Goal: Book appointment/travel/reservation

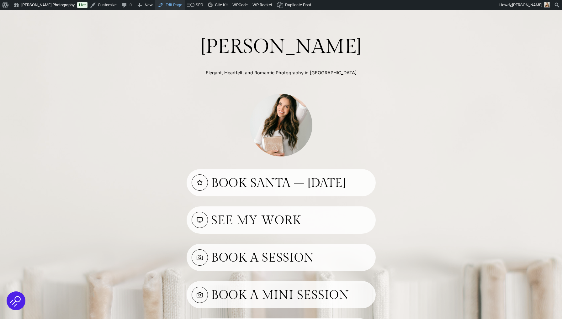
click at [176, 2] on link "Edit Page" at bounding box center [169, 5] width 29 height 10
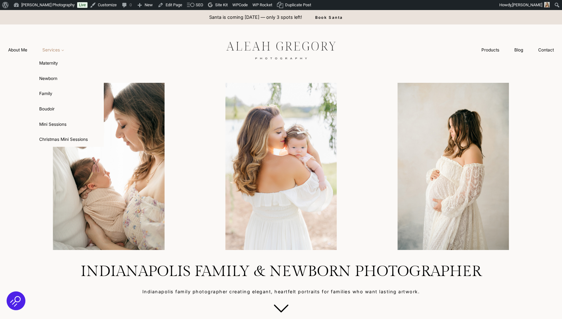
click at [56, 49] on span "Services Expand" at bounding box center [53, 50] width 22 height 6
click at [57, 141] on link "Christmas Mini Sessions" at bounding box center [69, 139] width 69 height 15
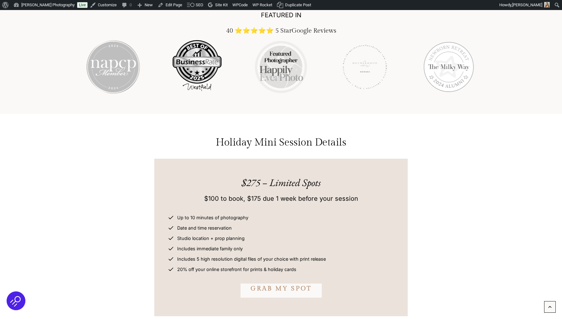
scroll to position [1231, 0]
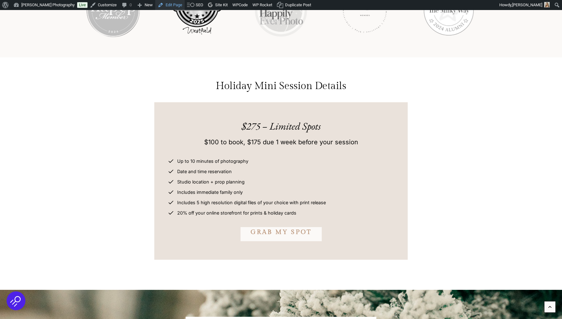
click at [171, 4] on link "Edit Page" at bounding box center [169, 5] width 29 height 10
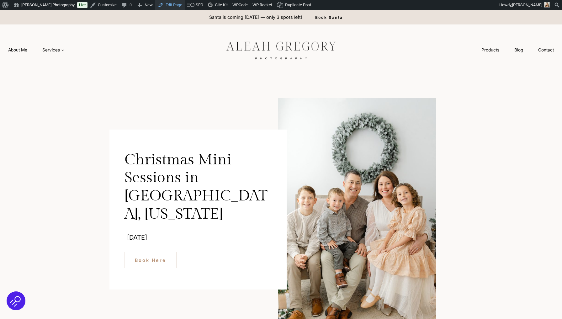
click at [180, 6] on link "Edit Page" at bounding box center [169, 5] width 29 height 10
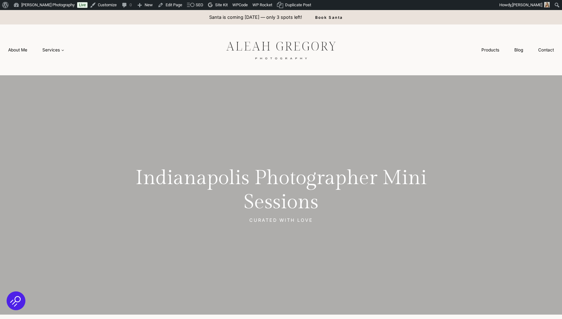
click at [284, 44] on img at bounding box center [280, 50] width 141 height 26
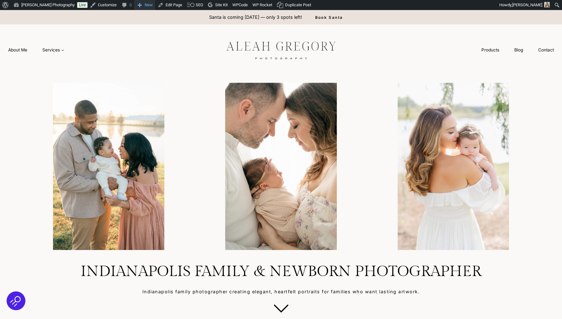
click at [148, 1] on span "New" at bounding box center [149, 5] width 8 height 10
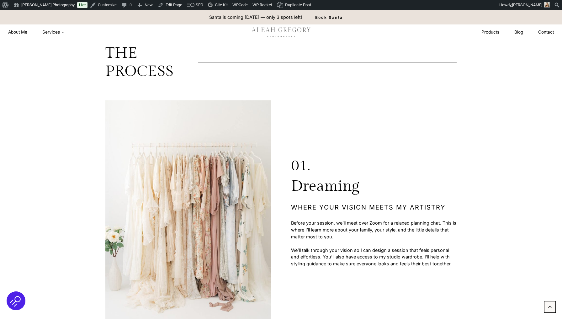
scroll to position [1489, 0]
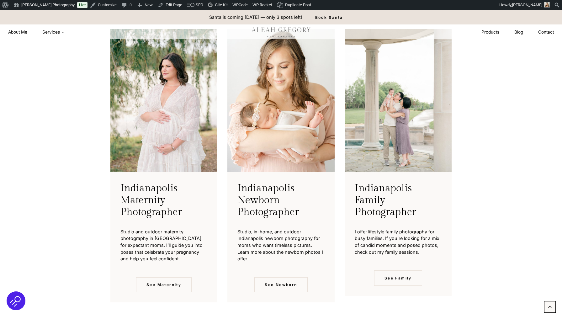
click at [59, 32] on span "Services Expand" at bounding box center [53, 32] width 22 height 6
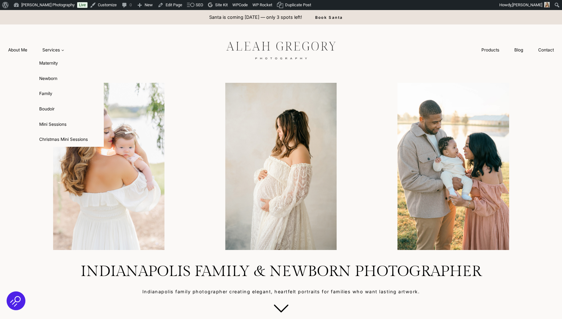
click at [60, 48] on span "Services Expand" at bounding box center [53, 50] width 22 height 6
click at [58, 133] on link "Christmas Mini Sessions" at bounding box center [69, 139] width 69 height 15
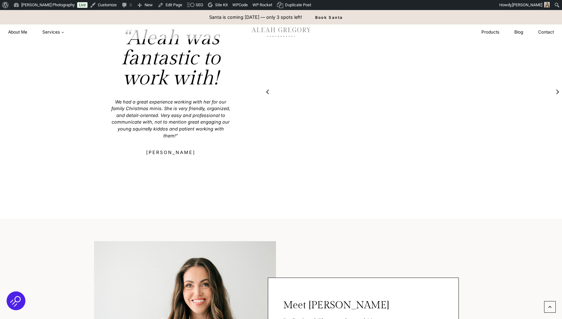
scroll to position [613, 0]
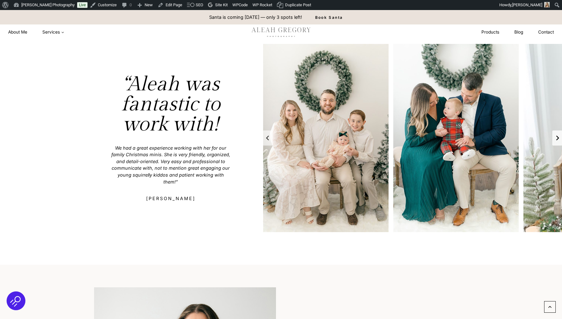
click at [555, 142] on button "Next slide" at bounding box center [557, 137] width 10 height 15
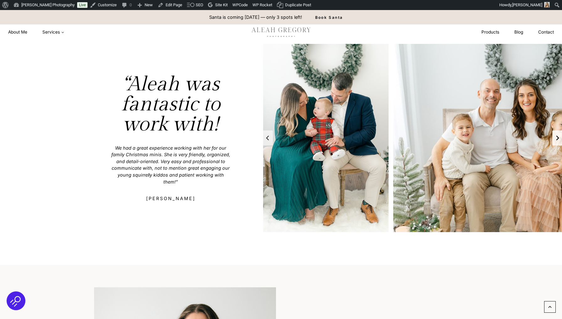
click at [555, 142] on button "Next slide" at bounding box center [557, 137] width 10 height 15
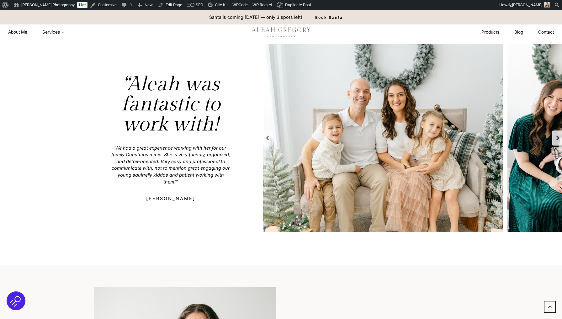
click at [555, 142] on button "Next slide" at bounding box center [557, 137] width 10 height 15
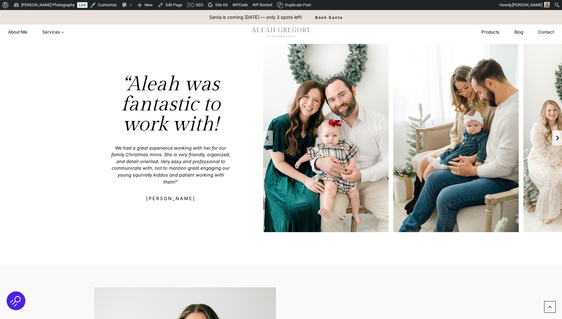
click at [555, 142] on button "Go to first slide" at bounding box center [557, 137] width 10 height 15
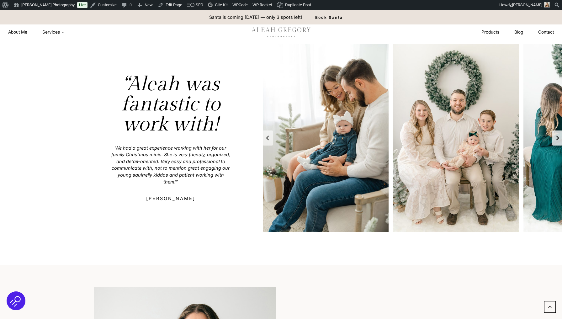
click at [555, 142] on button "Next slide" at bounding box center [557, 137] width 10 height 15
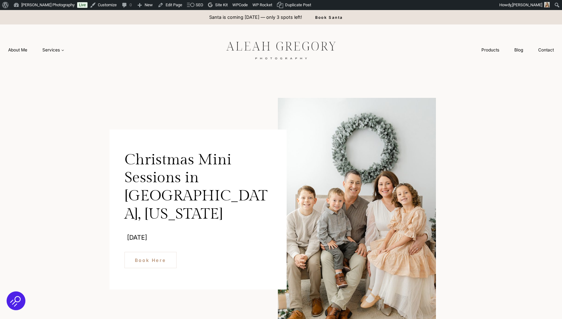
scroll to position [0, 0]
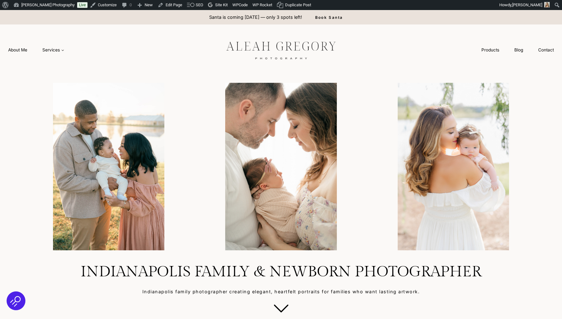
click at [335, 15] on link "Book Santa" at bounding box center [329, 17] width 48 height 14
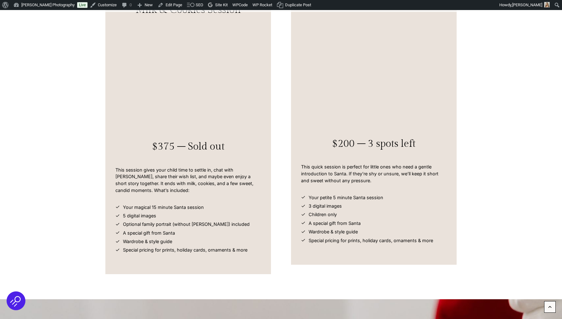
scroll to position [1887, 0]
